Goal: Task Accomplishment & Management: Manage account settings

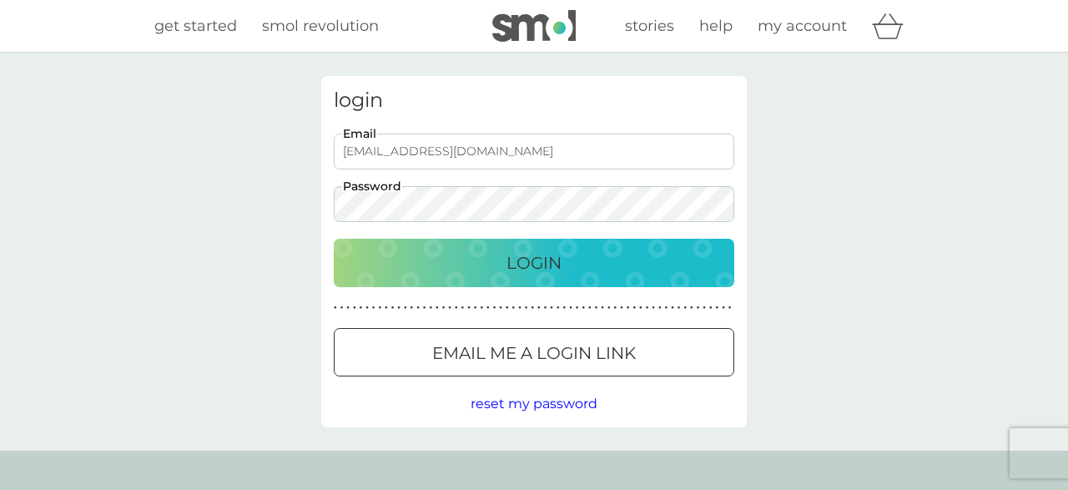
click at [553, 254] on p "Login" at bounding box center [533, 262] width 55 height 27
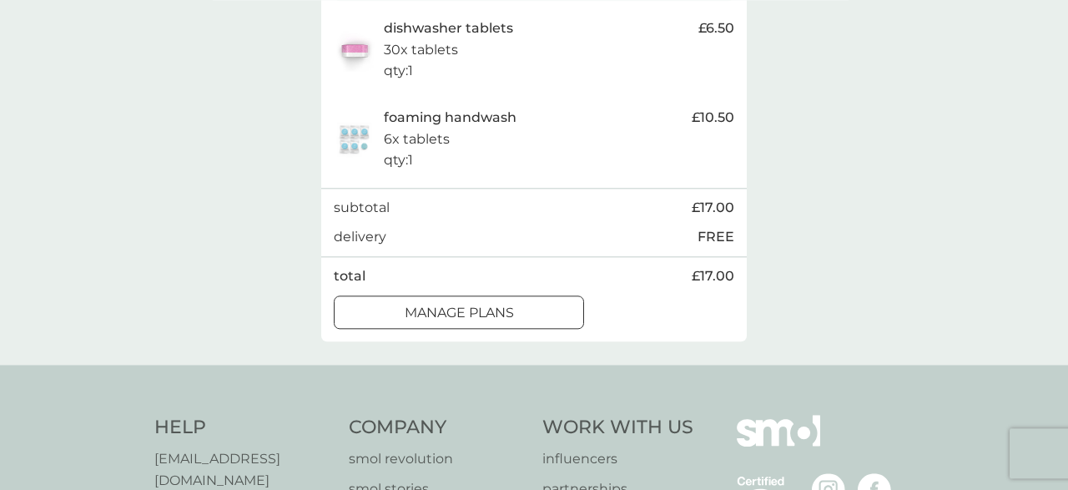
scroll to position [380, 0]
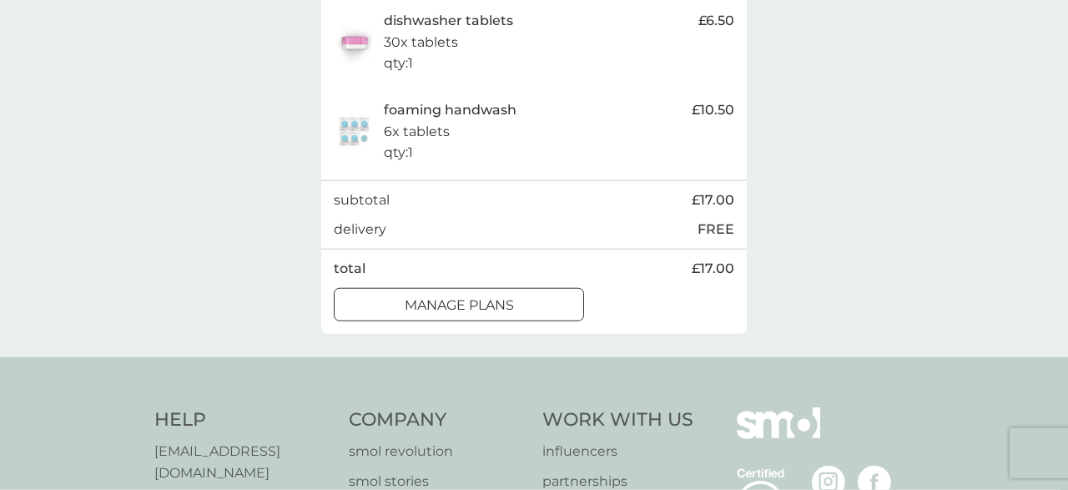
click at [476, 314] on div at bounding box center [459, 305] width 60 height 18
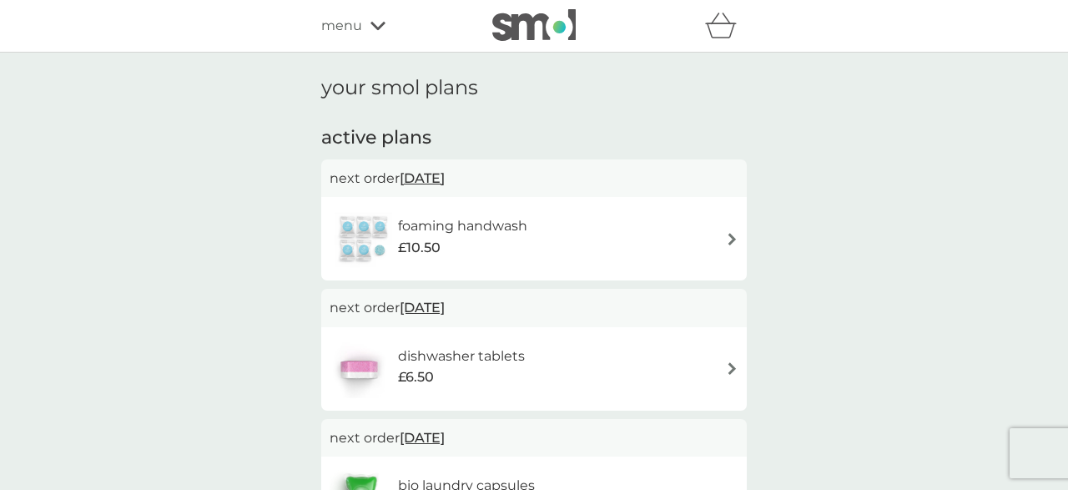
click at [732, 241] on img at bounding box center [732, 239] width 13 height 13
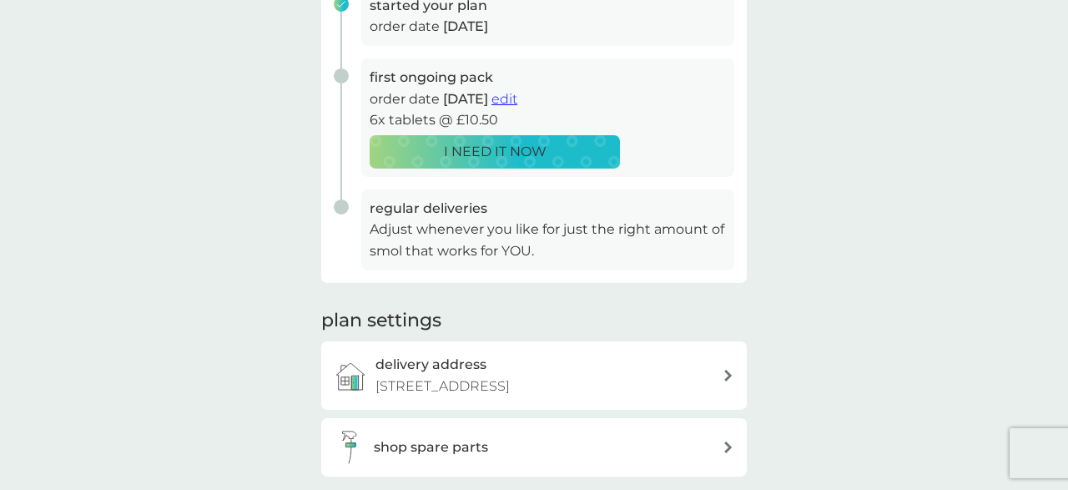
scroll to position [267, 0]
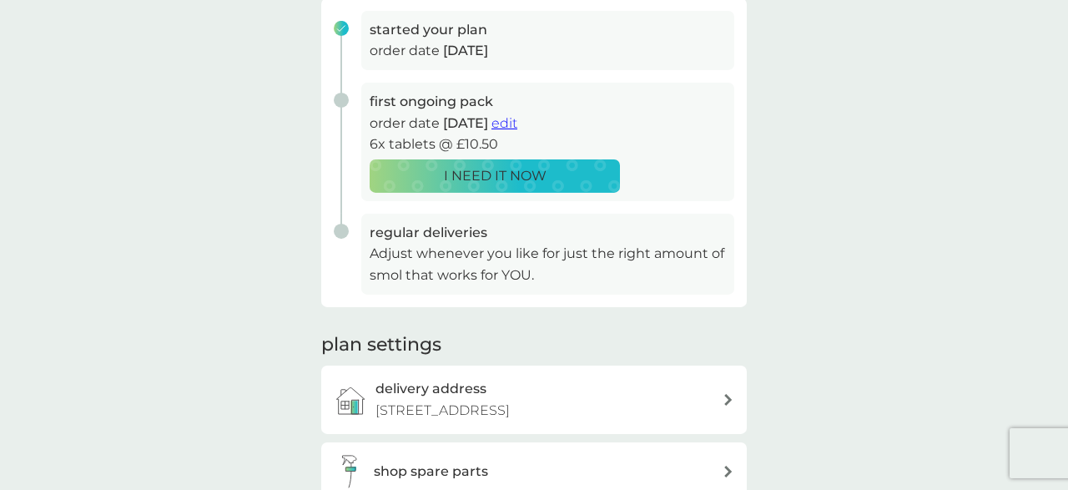
click at [517, 127] on span "edit" at bounding box center [504, 123] width 26 height 16
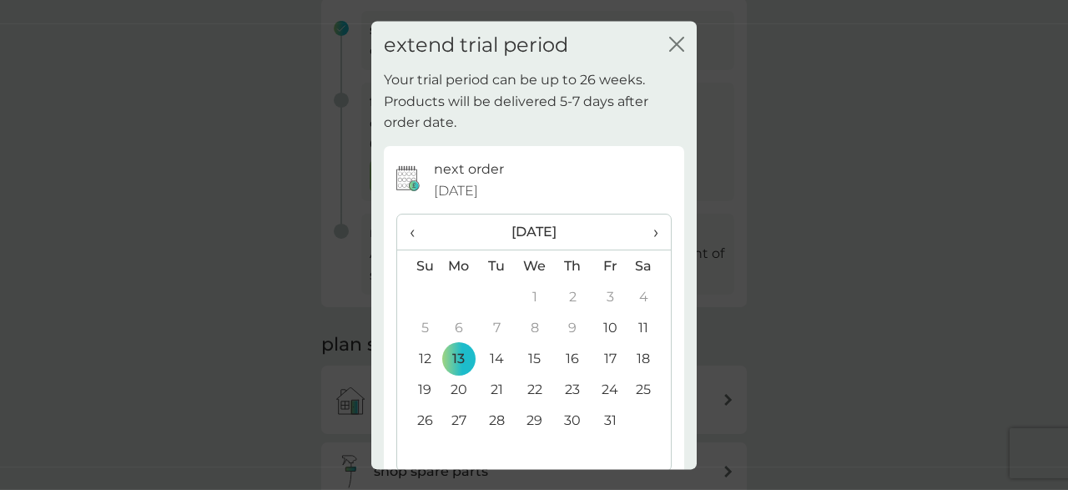
click at [535, 388] on td "22" at bounding box center [535, 390] width 38 height 31
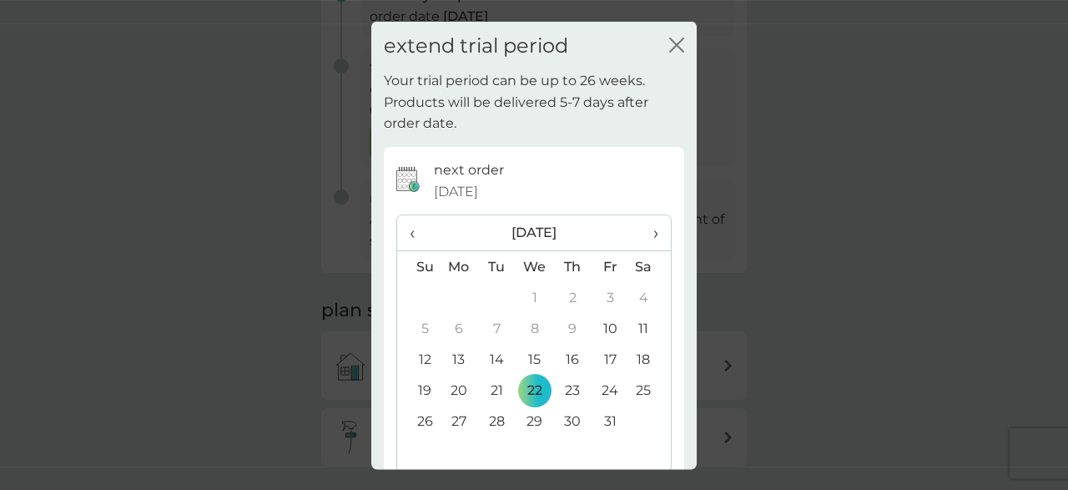
scroll to position [88, 0]
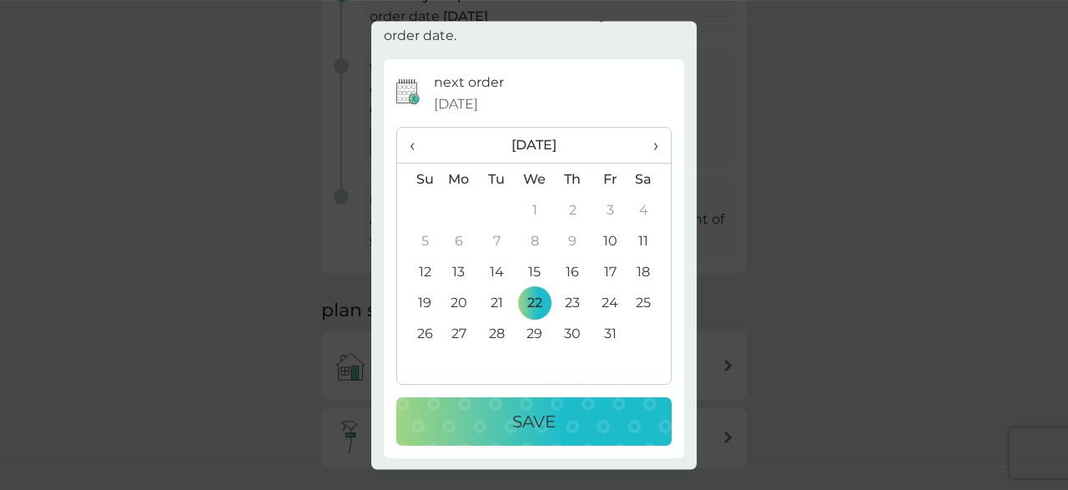
click at [536, 426] on p "Save" at bounding box center [533, 421] width 43 height 27
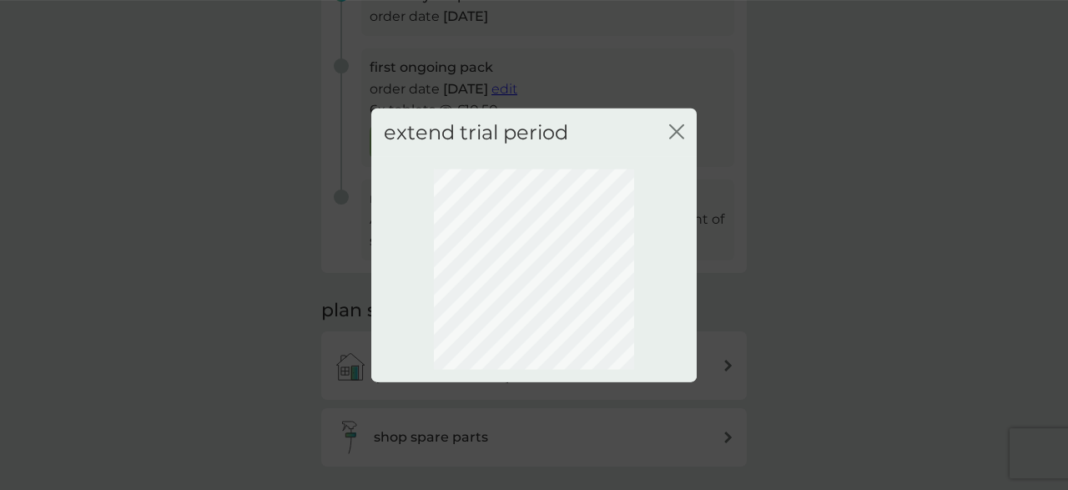
scroll to position [209, 0]
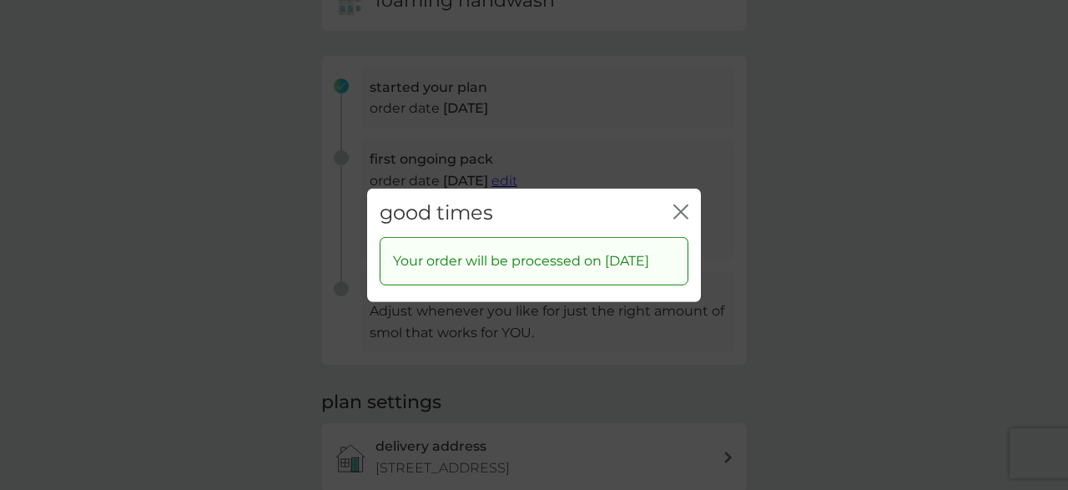
click at [687, 204] on icon "close" at bounding box center [680, 211] width 15 height 15
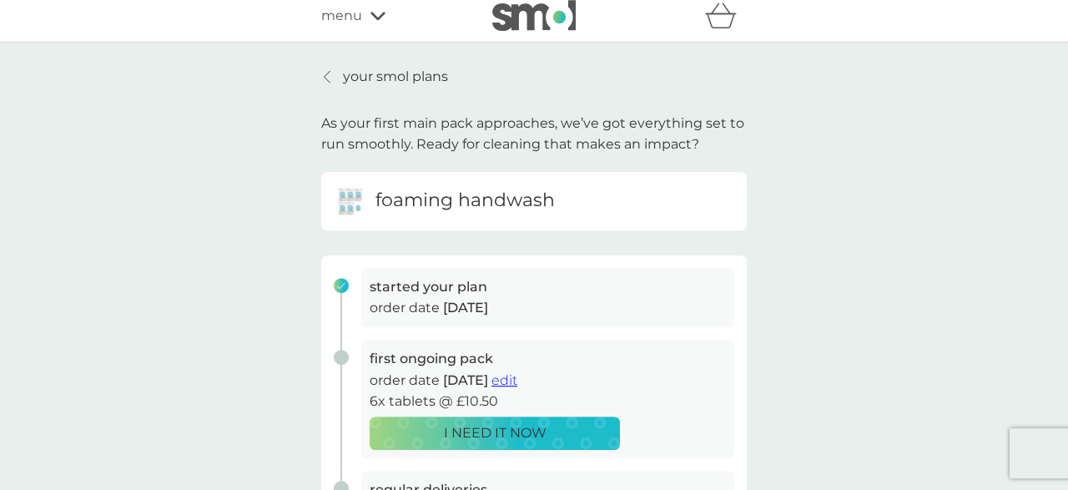
scroll to position [0, 0]
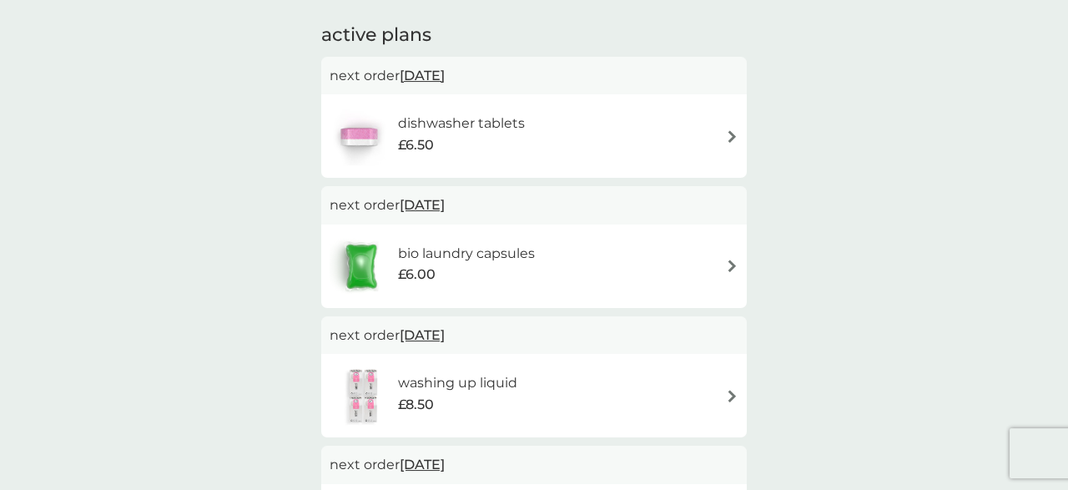
scroll to position [103, 0]
click at [724, 133] on div "dishwasher tablets £6.50" at bounding box center [534, 135] width 409 height 58
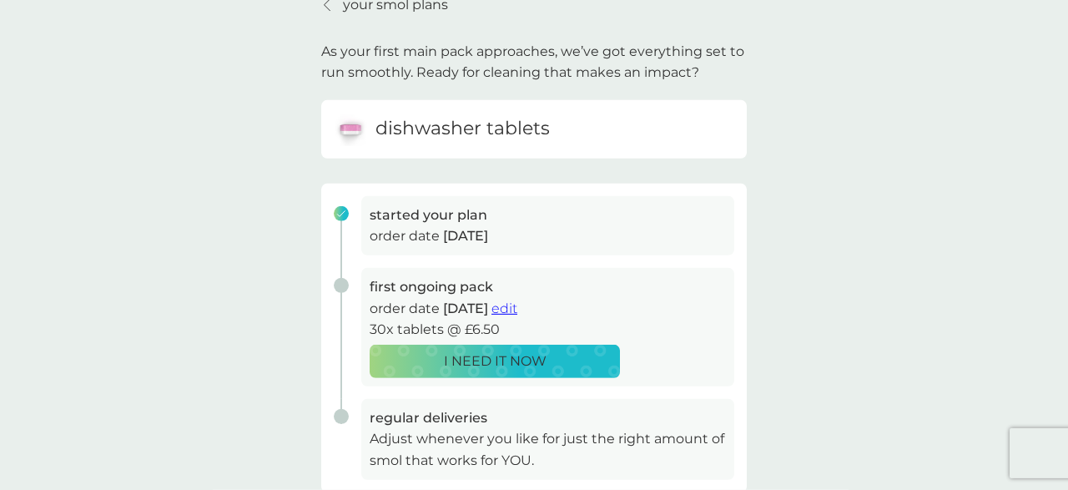
scroll to position [117, 0]
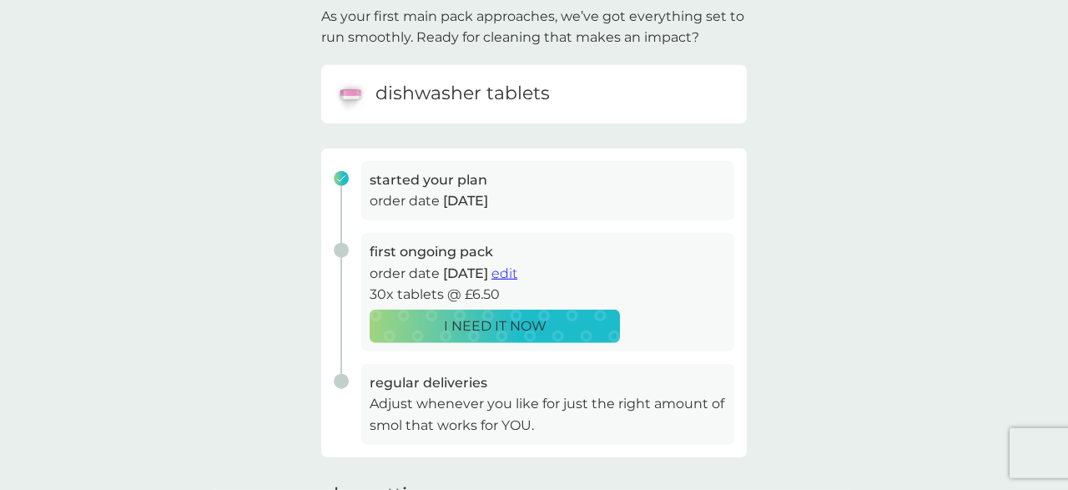
click at [517, 272] on span "edit" at bounding box center [504, 273] width 26 height 16
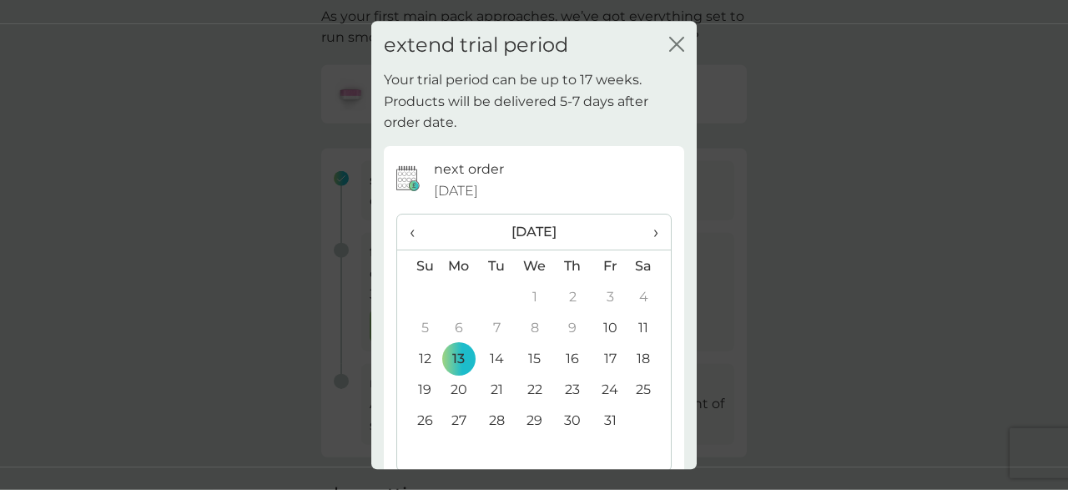
click at [535, 387] on td "22" at bounding box center [535, 390] width 38 height 31
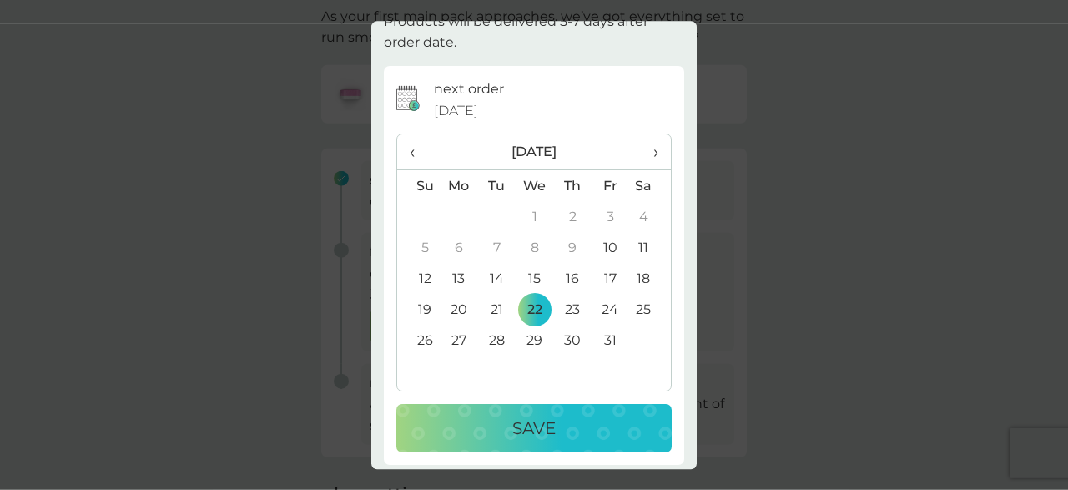
scroll to position [88, 0]
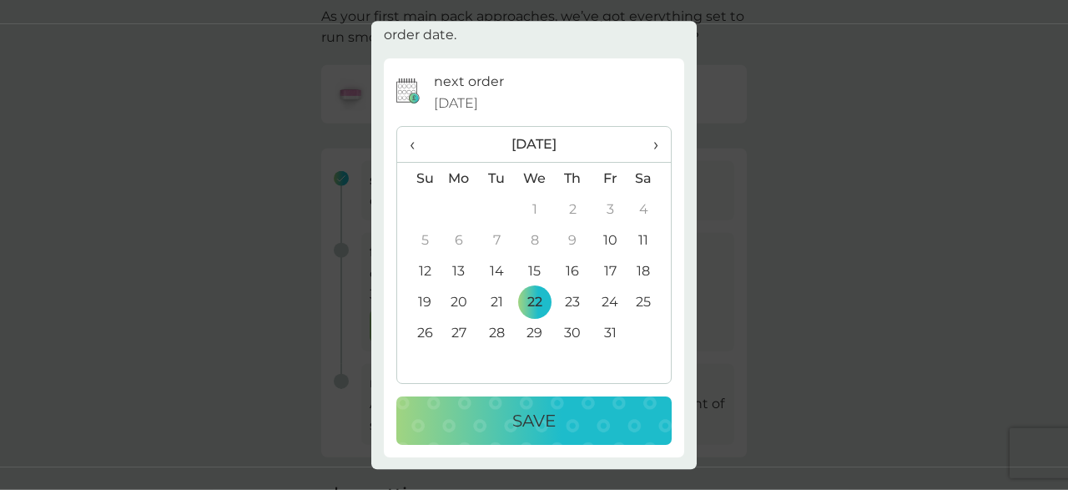
click at [557, 417] on div "Save" at bounding box center [534, 421] width 242 height 27
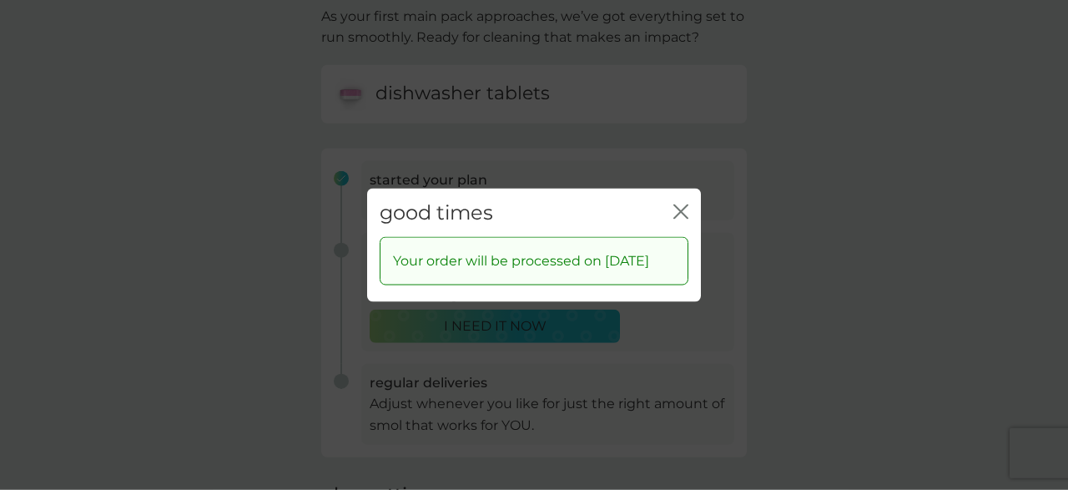
click at [682, 204] on icon "close" at bounding box center [680, 211] width 15 height 15
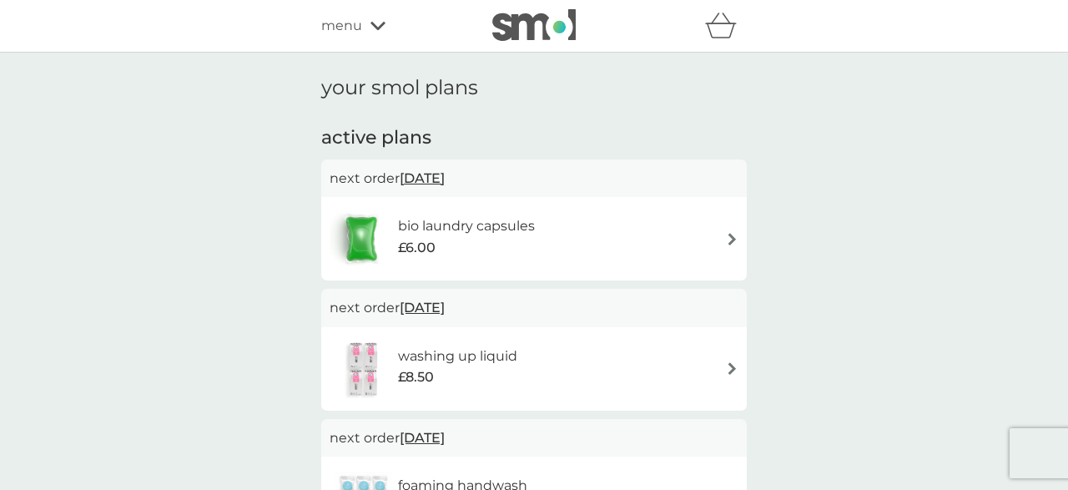
scroll to position [103, 0]
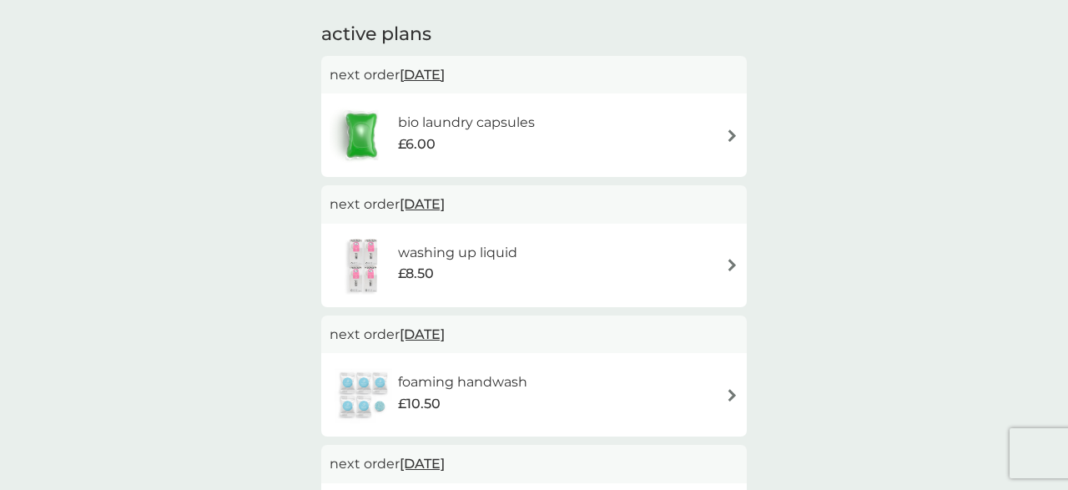
click at [730, 135] on img at bounding box center [732, 135] width 13 height 13
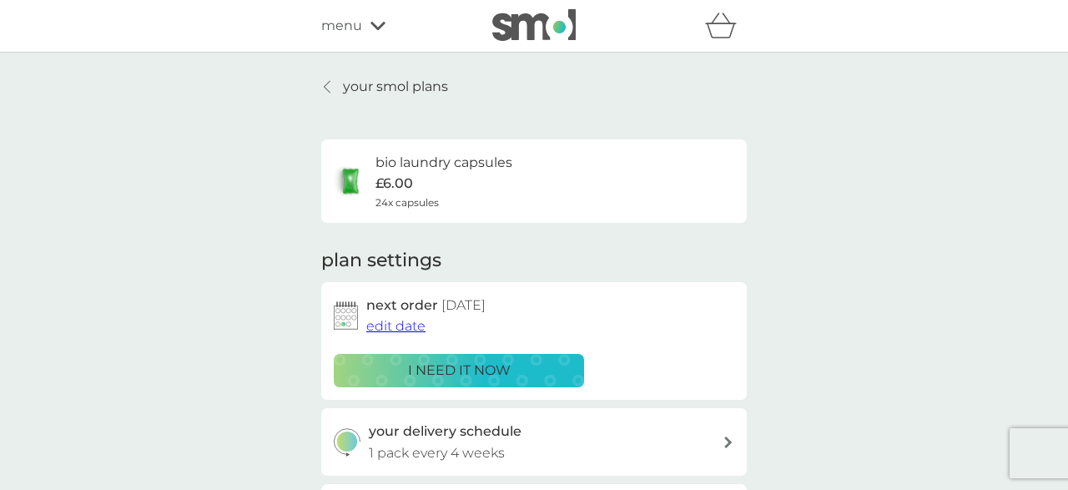
click at [396, 323] on span "edit date" at bounding box center [395, 326] width 59 height 16
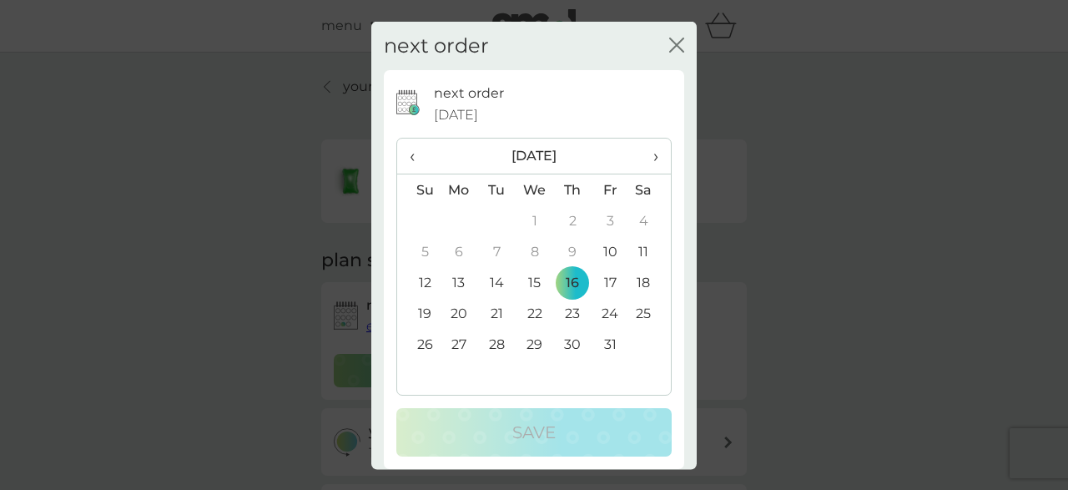
click at [540, 314] on td "22" at bounding box center [535, 313] width 38 height 31
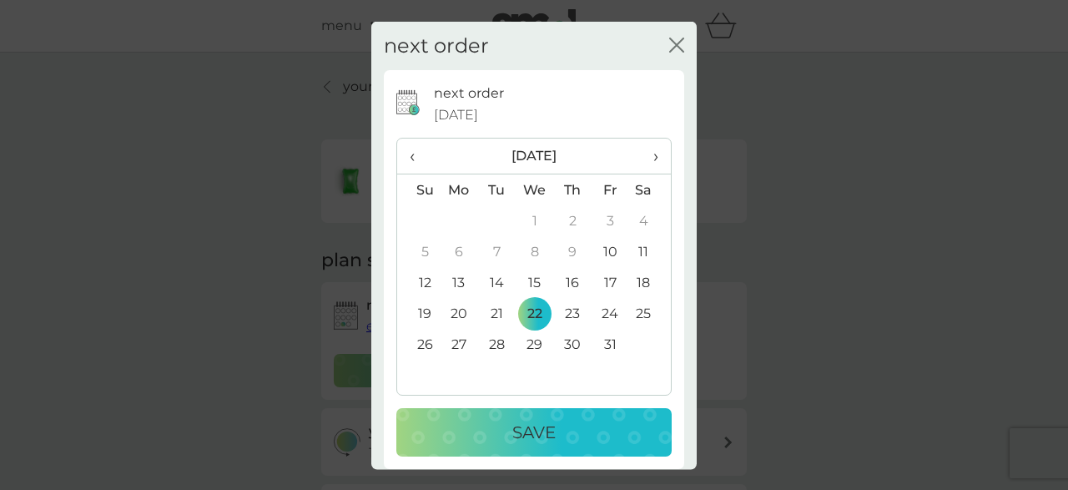
click at [556, 433] on p "Save" at bounding box center [533, 432] width 43 height 27
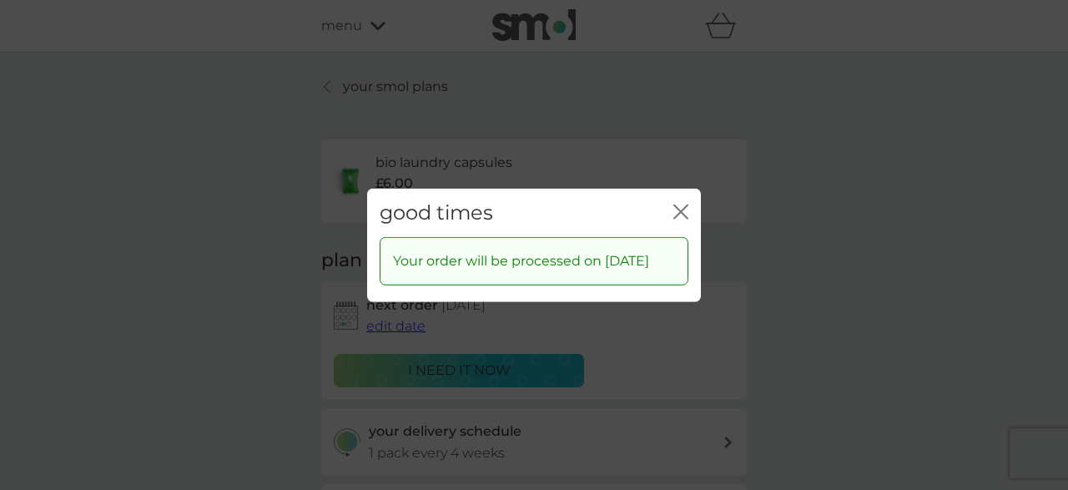
click at [677, 204] on icon "close" at bounding box center [677, 210] width 7 height 13
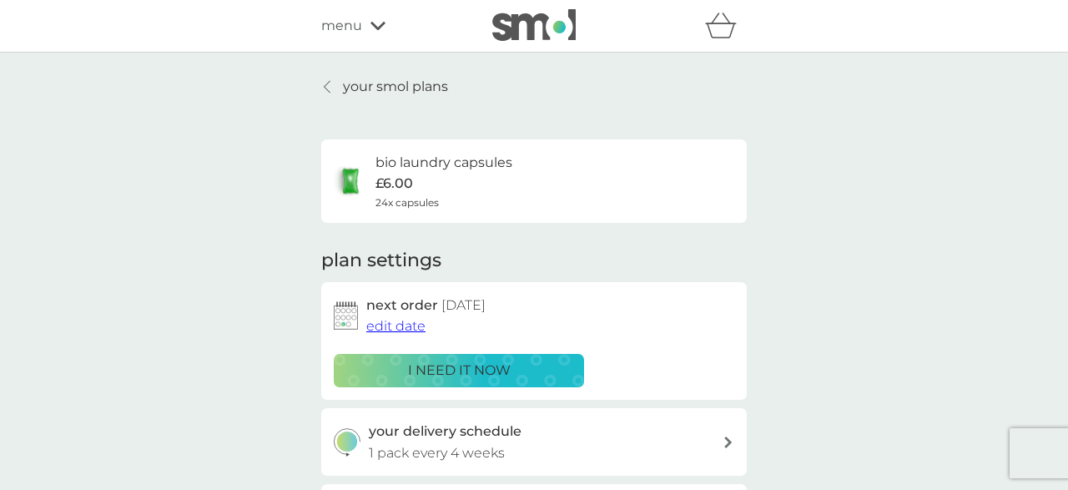
click at [324, 83] on div at bounding box center [328, 86] width 12 height 13
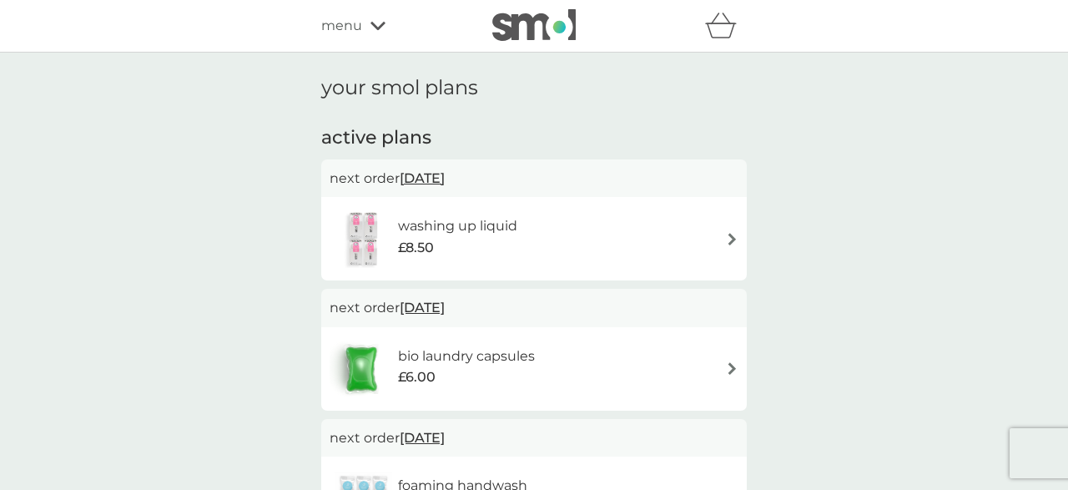
click at [735, 236] on img at bounding box center [732, 239] width 13 height 13
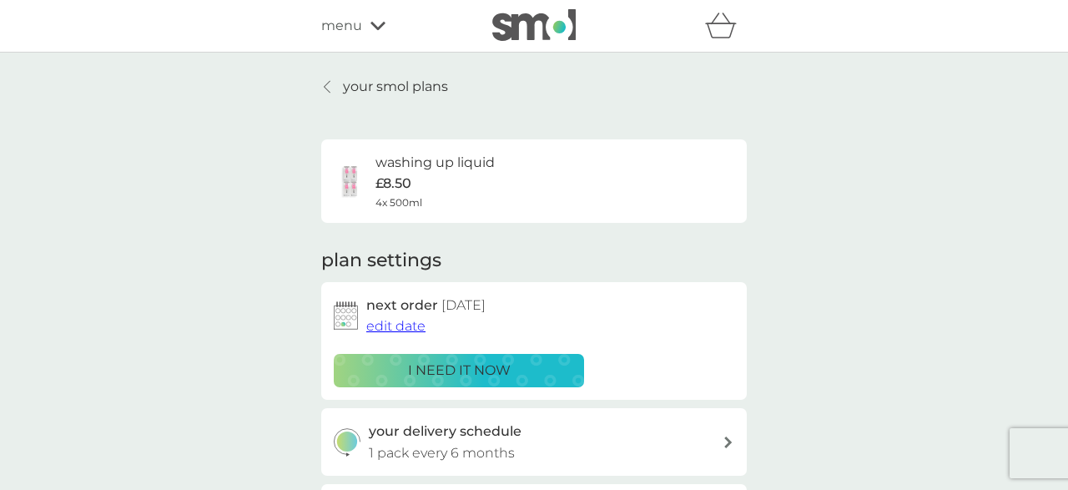
click at [445, 164] on h6 "washing up liquid" at bounding box center [434, 163] width 119 height 22
click at [454, 196] on div "washing up liquid £8.50 4x 500ml" at bounding box center [434, 181] width 119 height 58
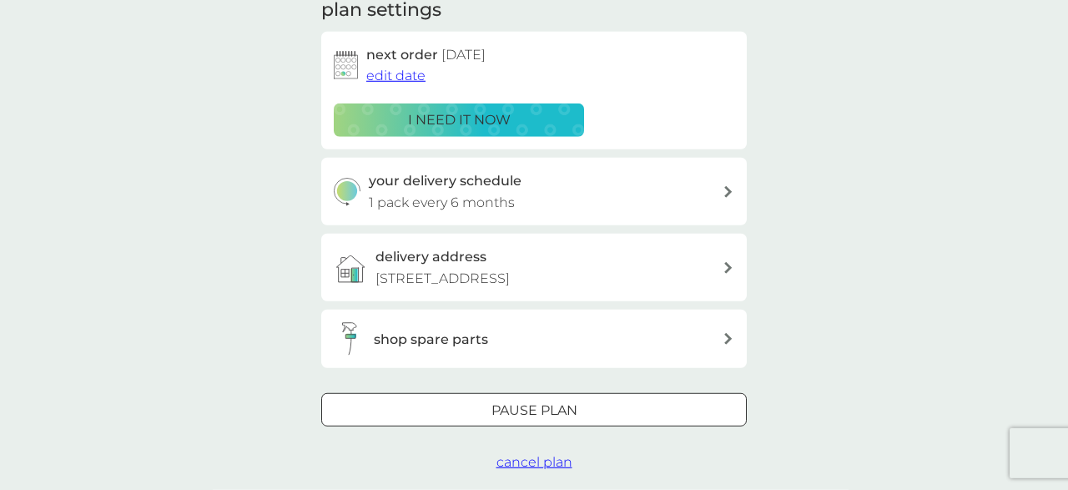
scroll to position [254, 0]
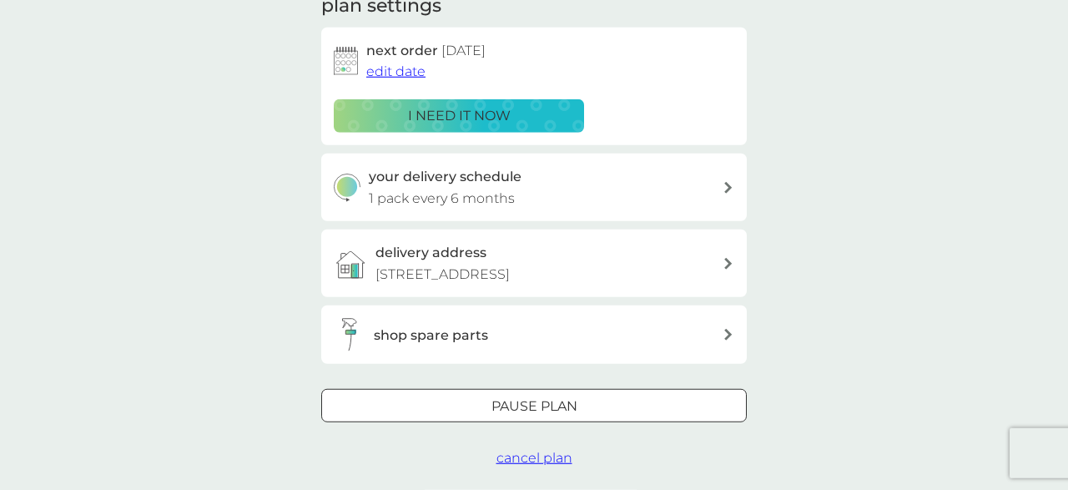
click at [407, 72] on span "edit date" at bounding box center [395, 71] width 59 height 16
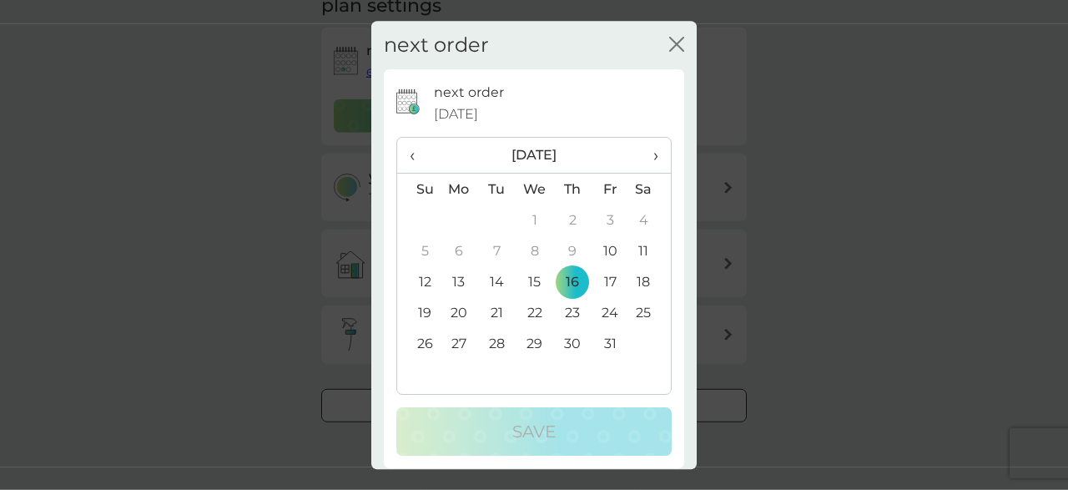
click at [657, 153] on span "›" at bounding box center [650, 155] width 17 height 35
click at [540, 342] on td "26" at bounding box center [535, 344] width 38 height 31
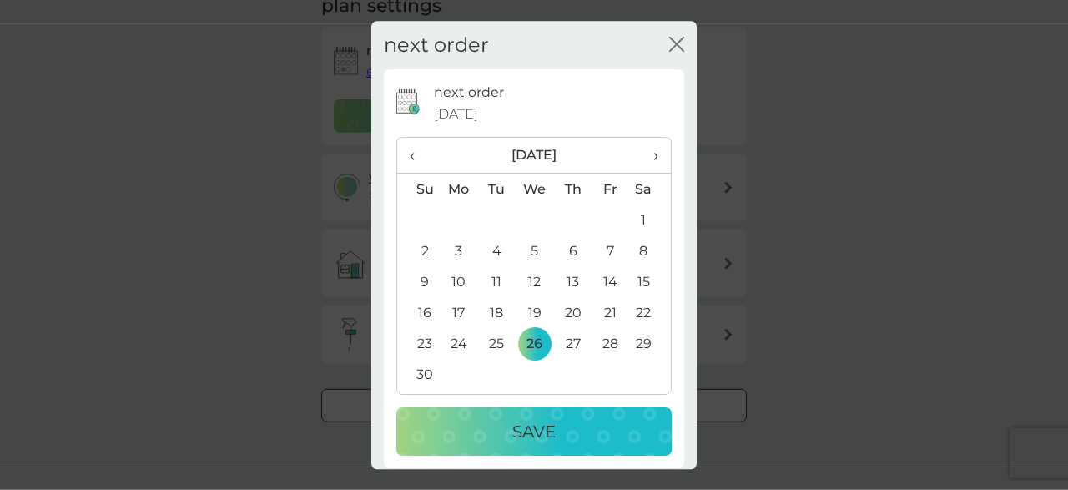
click at [540, 432] on p "Save" at bounding box center [533, 432] width 43 height 27
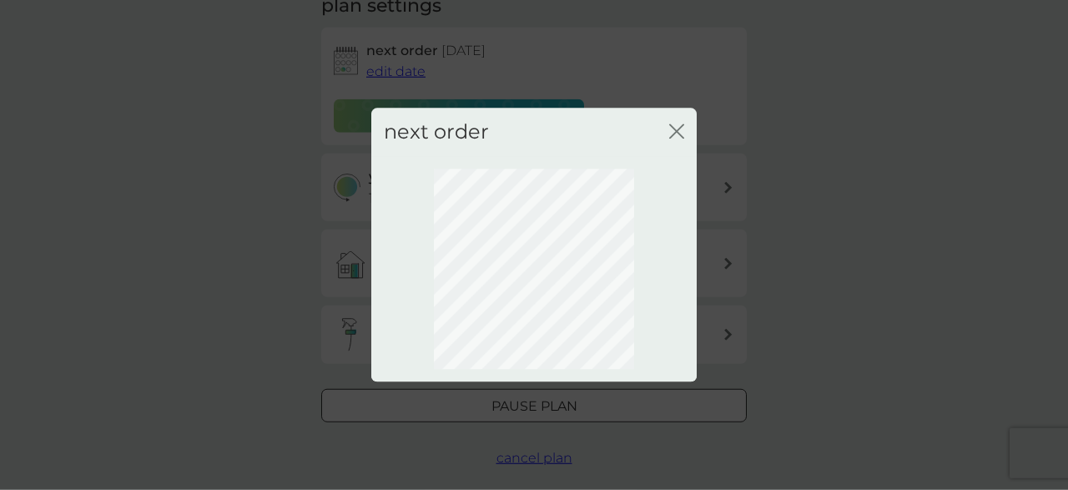
scroll to position [209, 0]
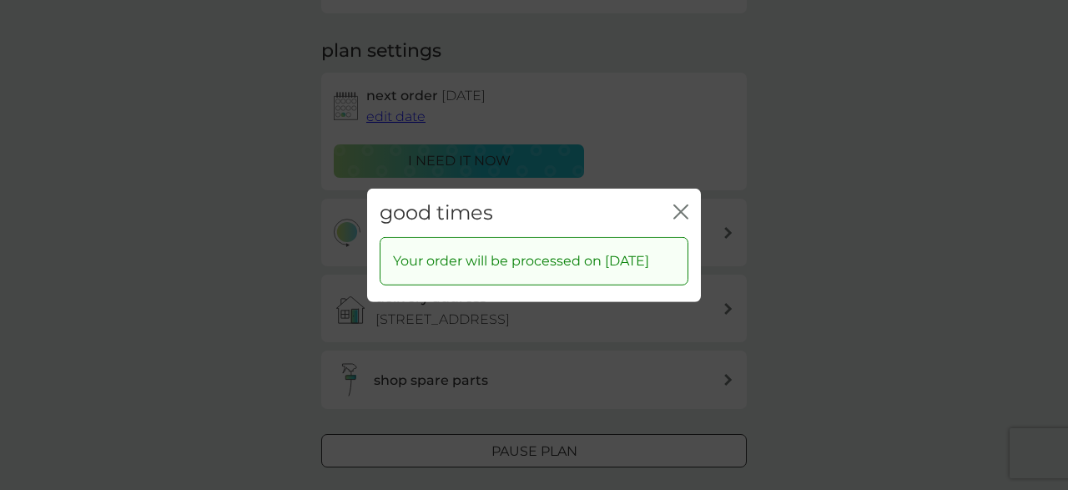
click at [687, 204] on icon "close" at bounding box center [680, 211] width 15 height 15
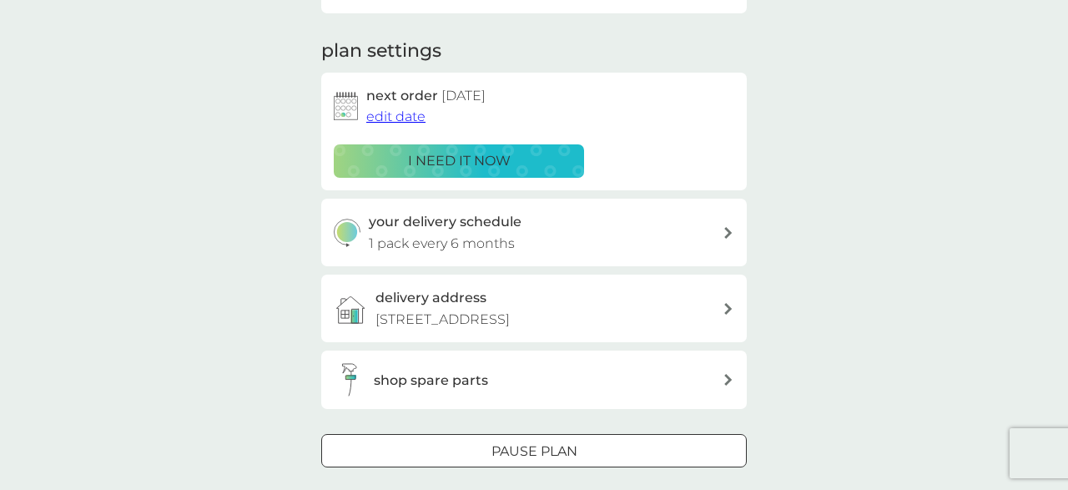
scroll to position [0, 0]
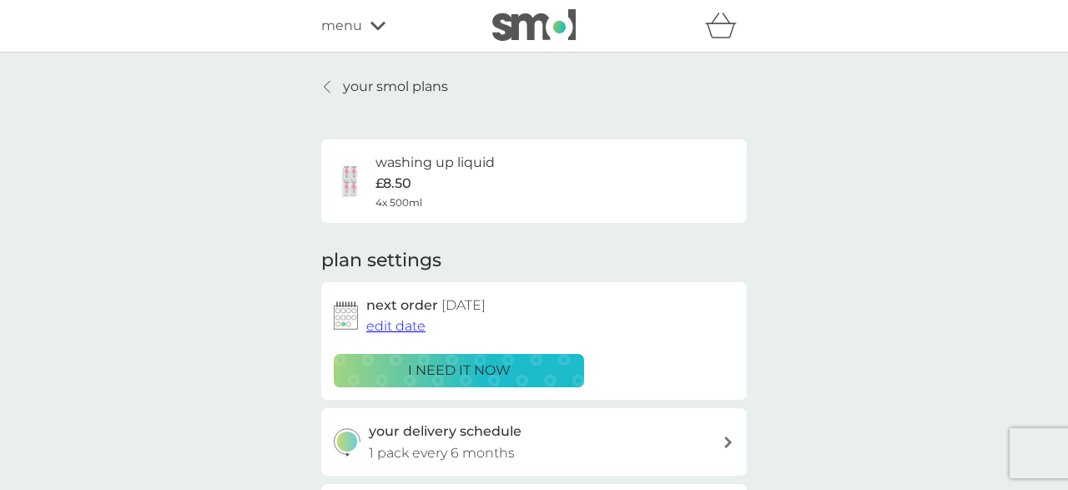
click at [345, 89] on p "your smol plans" at bounding box center [395, 87] width 105 height 22
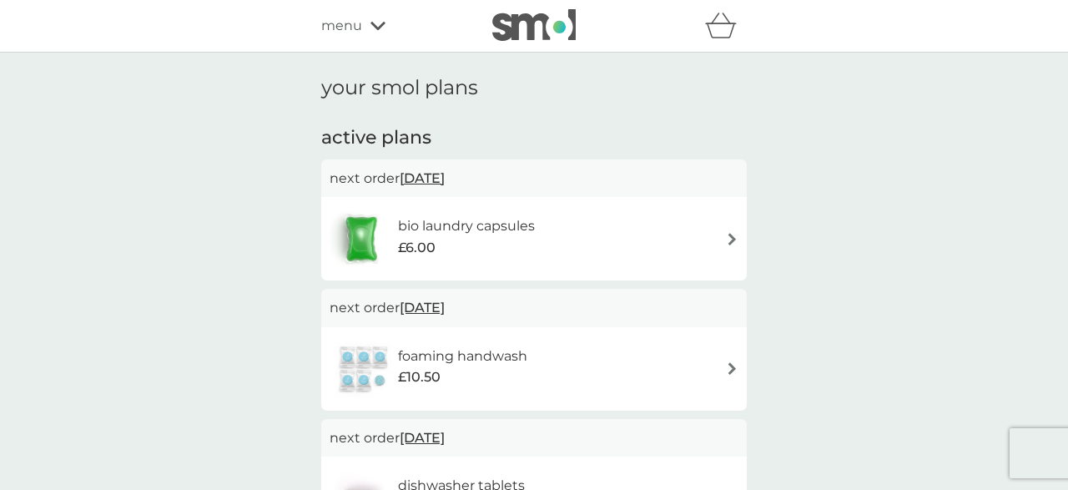
click at [378, 25] on icon at bounding box center [377, 26] width 15 height 10
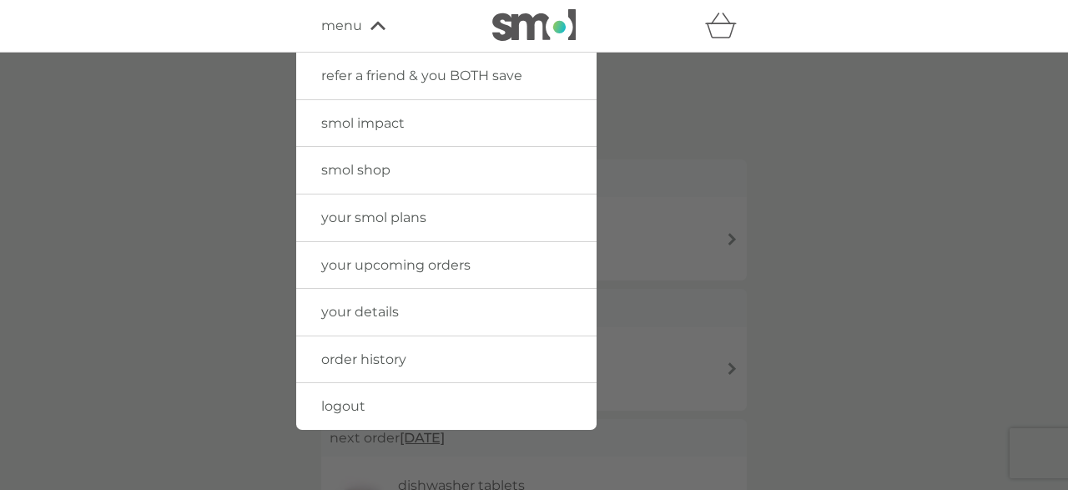
click at [357, 402] on span "logout" at bounding box center [343, 406] width 44 height 16
